Goal: Task Accomplishment & Management: Manage account settings

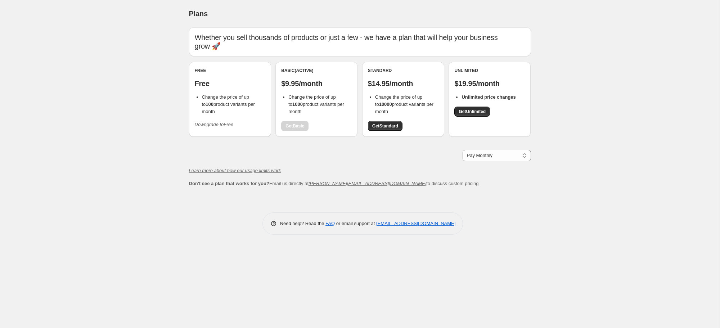
click at [222, 122] on icon "Downgrade to Free" at bounding box center [214, 124] width 39 height 5
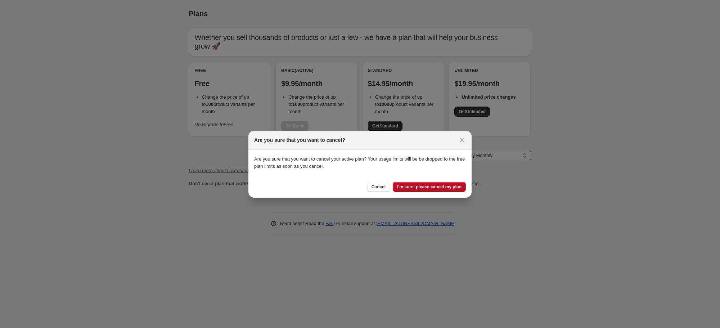
click at [408, 189] on button "I'm sure, please cancel my plan" at bounding box center [428, 187] width 73 height 10
